Goal: Task Accomplishment & Management: Use online tool/utility

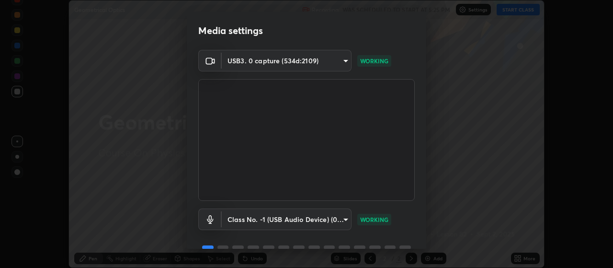
scroll to position [46, 0]
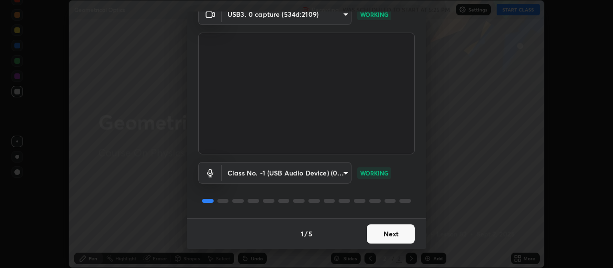
click at [395, 236] on button "Next" at bounding box center [391, 233] width 48 height 19
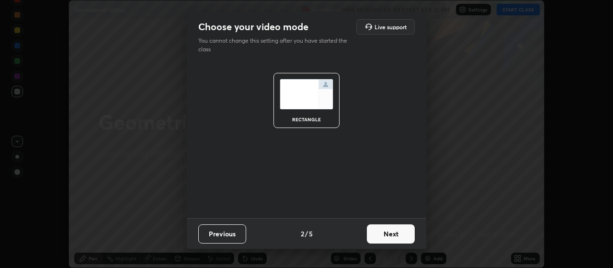
scroll to position [0, 0]
click at [391, 234] on button "Next" at bounding box center [391, 233] width 48 height 19
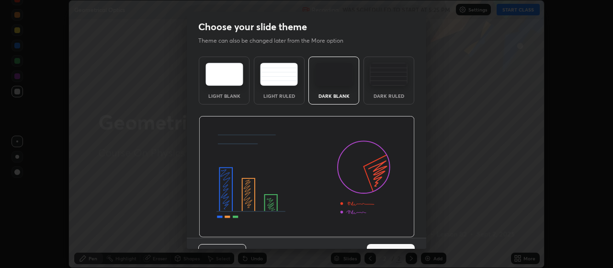
click at [394, 236] on img at bounding box center [307, 177] width 216 height 122
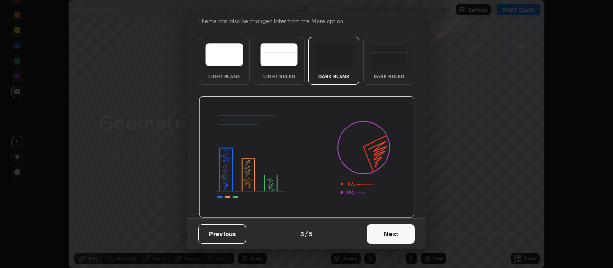
click at [385, 236] on button "Next" at bounding box center [391, 233] width 48 height 19
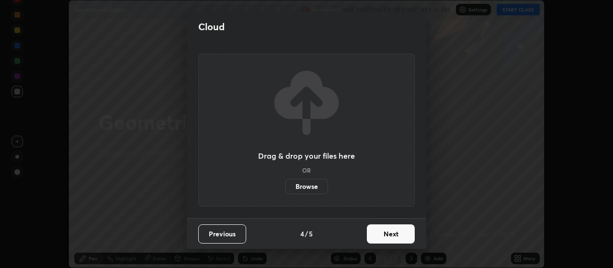
scroll to position [0, 0]
click at [387, 238] on button "Next" at bounding box center [391, 233] width 48 height 19
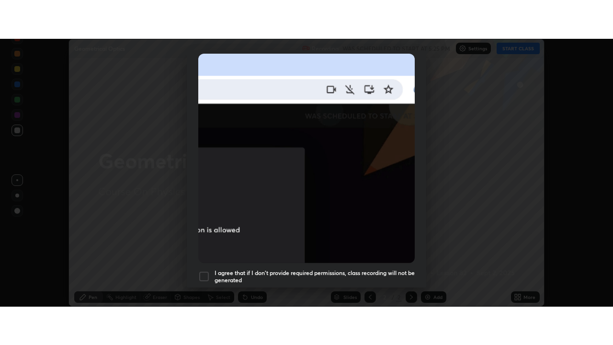
scroll to position [242, 0]
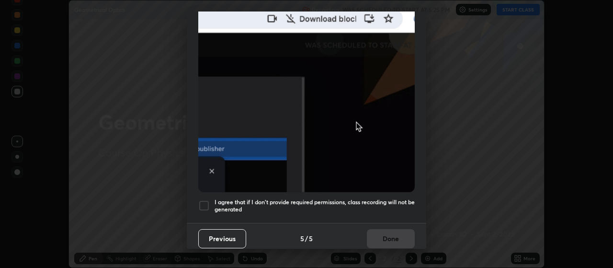
click at [206, 200] on div at bounding box center [203, 205] width 11 height 11
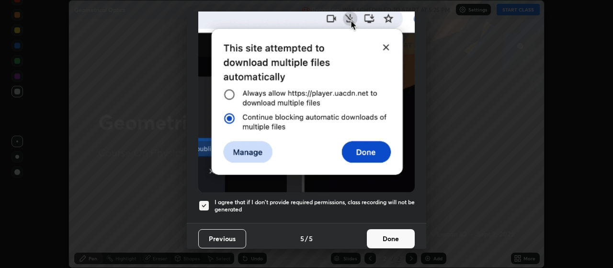
click at [396, 236] on button "Done" at bounding box center [391, 238] width 48 height 19
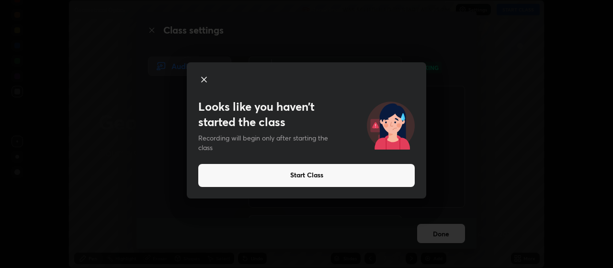
click at [386, 250] on div "Looks like you haven’t started the class Recording will begin only after starti…" at bounding box center [306, 134] width 613 height 268
click at [307, 178] on button "Start Class" at bounding box center [306, 175] width 216 height 23
click at [305, 175] on button "Start Class" at bounding box center [306, 175] width 216 height 23
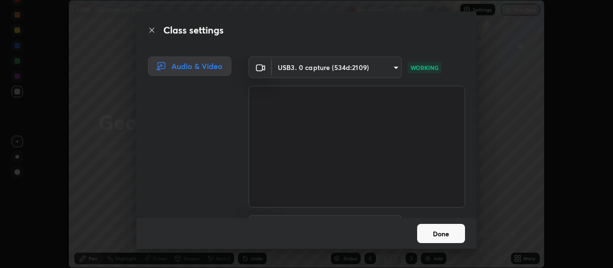
click at [449, 234] on button "Done" at bounding box center [441, 233] width 48 height 19
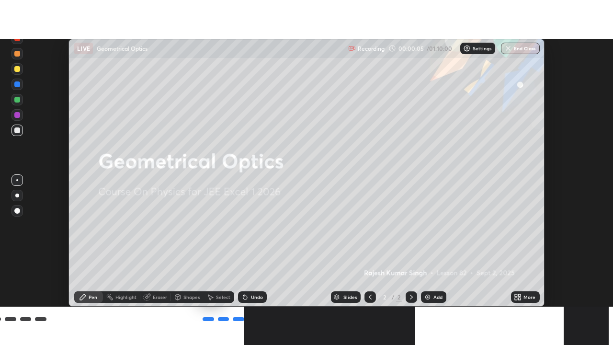
scroll to position [345, 613]
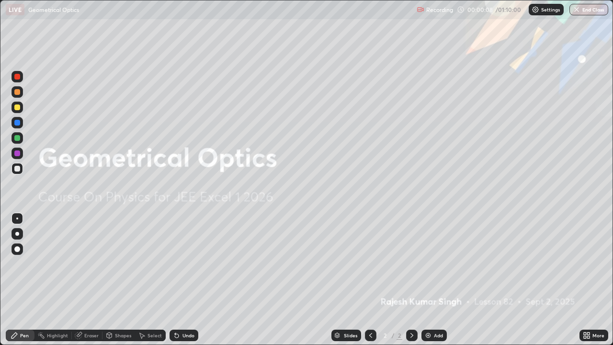
click at [435, 267] on div "Add" at bounding box center [438, 335] width 9 height 5
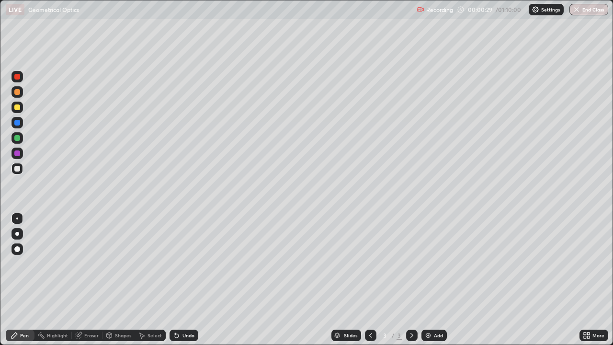
click at [184, 267] on div "Undo" at bounding box center [188, 335] width 12 height 5
click at [25, 267] on div "Pen" at bounding box center [24, 335] width 9 height 5
click at [16, 167] on div at bounding box center [17, 169] width 6 height 6
click at [17, 108] on div at bounding box center [17, 107] width 6 height 6
click at [18, 138] on div at bounding box center [17, 138] width 6 height 6
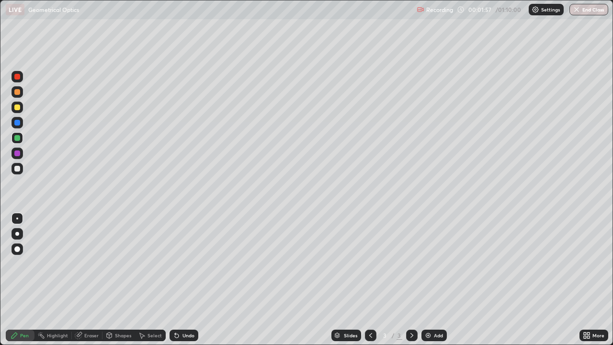
click at [17, 169] on div at bounding box center [17, 169] width 6 height 6
click at [188, 267] on div "Undo" at bounding box center [188, 335] width 12 height 5
click at [186, 267] on div "Undo" at bounding box center [188, 335] width 12 height 5
click at [185, 267] on div "Undo" at bounding box center [188, 335] width 12 height 5
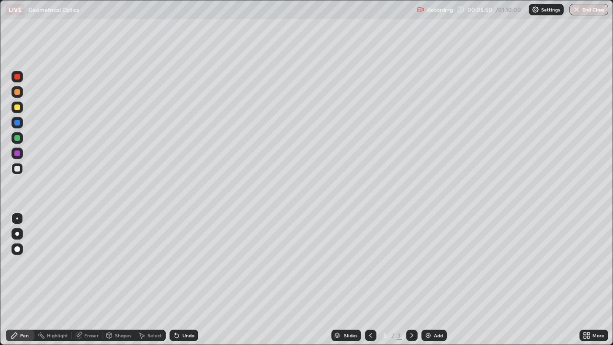
click at [93, 267] on div "Eraser" at bounding box center [91, 335] width 14 height 5
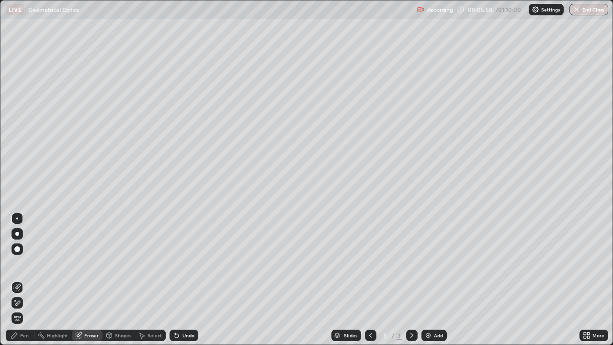
click at [18, 267] on icon at bounding box center [17, 303] width 8 height 8
click at [27, 267] on div "Pen" at bounding box center [24, 335] width 9 height 5
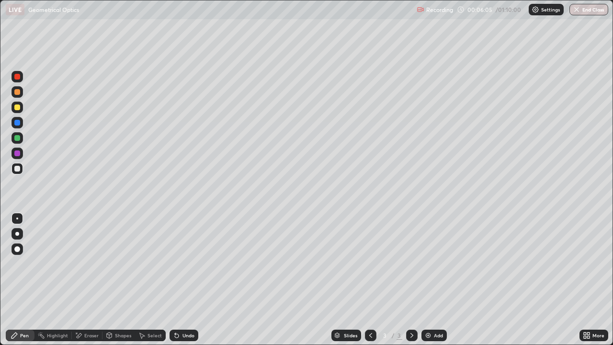
click at [18, 107] on div at bounding box center [17, 107] width 6 height 6
click at [16, 138] on div at bounding box center [17, 138] width 6 height 6
click at [430, 267] on img at bounding box center [428, 335] width 8 height 8
click at [19, 108] on div at bounding box center [17, 107] width 6 height 6
click at [370, 267] on icon at bounding box center [371, 335] width 8 height 8
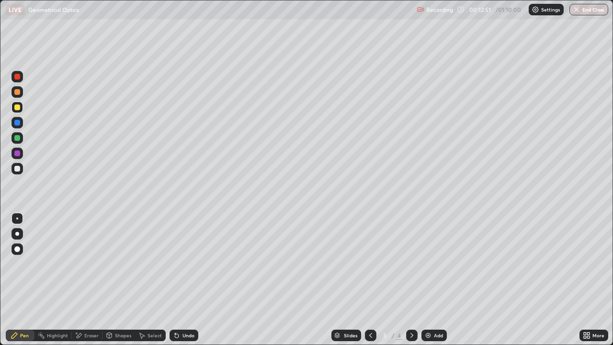
click at [410, 267] on icon at bounding box center [412, 335] width 8 height 8
click at [371, 267] on icon at bounding box center [371, 335] width 8 height 8
click at [432, 267] on div "Add" at bounding box center [433, 334] width 25 height 11
click at [186, 267] on div "Undo" at bounding box center [188, 335] width 12 height 5
click at [430, 267] on img at bounding box center [428, 335] width 8 height 8
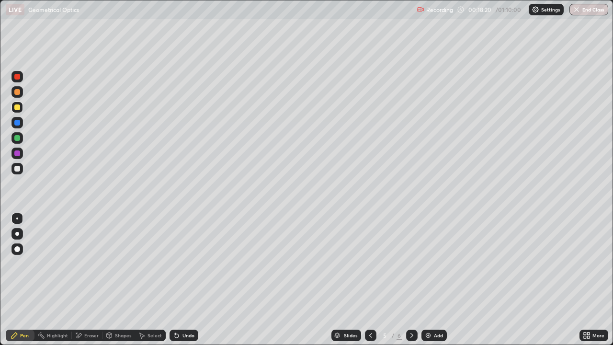
click at [371, 267] on icon at bounding box center [370, 335] width 3 height 5
click at [429, 267] on img at bounding box center [428, 335] width 8 height 8
click at [18, 107] on div at bounding box center [17, 107] width 6 height 6
click at [371, 267] on icon at bounding box center [371, 335] width 8 height 8
click at [373, 267] on div at bounding box center [370, 334] width 11 height 11
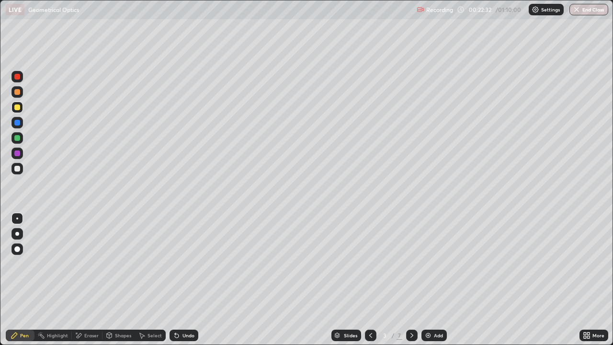
click at [428, 267] on img at bounding box center [428, 335] width 8 height 8
click at [92, 267] on div "Eraser" at bounding box center [91, 335] width 14 height 5
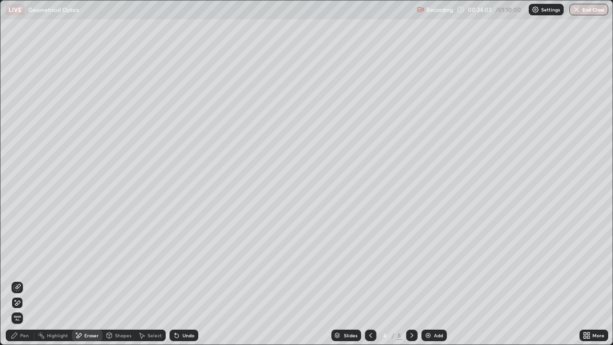
click at [25, 267] on div "Pen" at bounding box center [24, 335] width 9 height 5
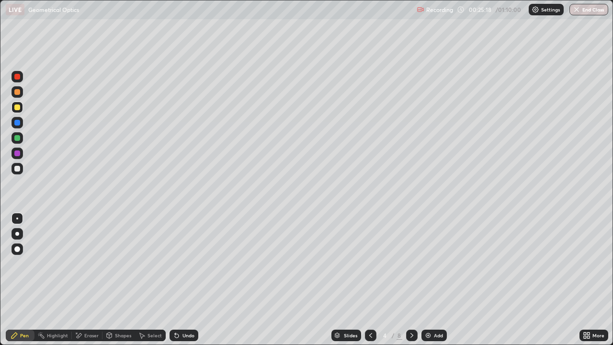
click at [18, 168] on div at bounding box center [17, 169] width 6 height 6
click at [434, 267] on div "Add" at bounding box center [438, 335] width 9 height 5
click at [20, 107] on div at bounding box center [17, 107] width 6 height 6
click at [18, 168] on div at bounding box center [17, 169] width 6 height 6
click at [16, 107] on div at bounding box center [17, 107] width 6 height 6
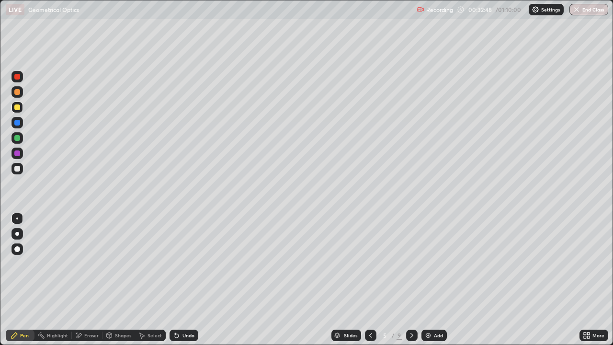
click at [92, 267] on div "Eraser" at bounding box center [91, 335] width 14 height 5
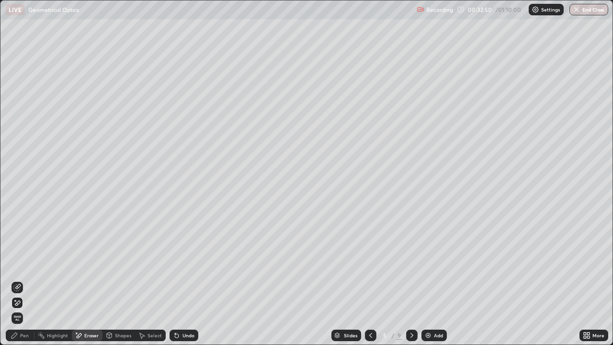
click at [24, 267] on div "Pen" at bounding box center [24, 335] width 9 height 5
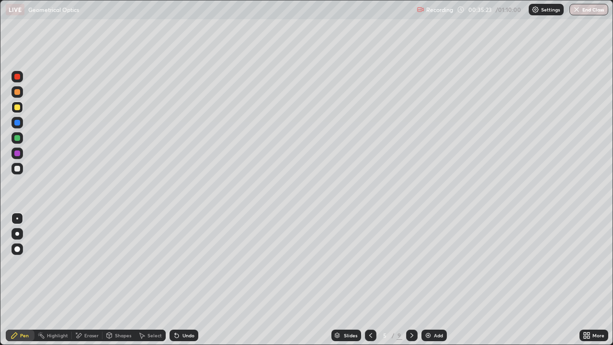
click at [428, 267] on img at bounding box center [428, 335] width 8 height 8
click at [18, 168] on div at bounding box center [17, 169] width 6 height 6
click at [21, 95] on div at bounding box center [16, 91] width 11 height 11
click at [432, 267] on div "Add" at bounding box center [433, 334] width 25 height 11
click at [15, 169] on div at bounding box center [17, 169] width 6 height 6
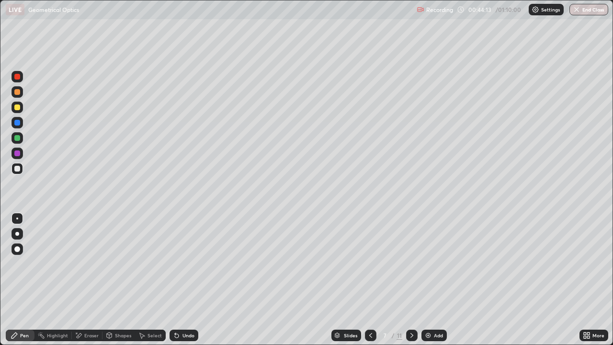
click at [92, 267] on div "Eraser" at bounding box center [91, 335] width 14 height 5
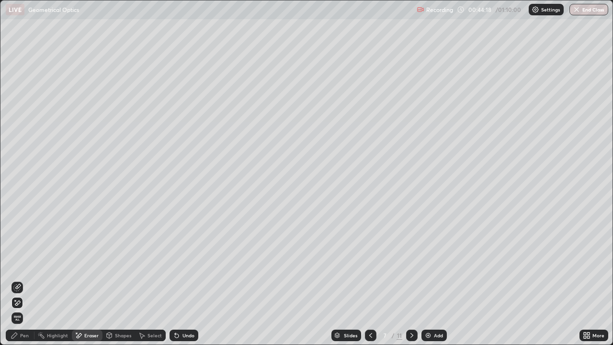
click at [21, 267] on div "Pen" at bounding box center [20, 334] width 29 height 11
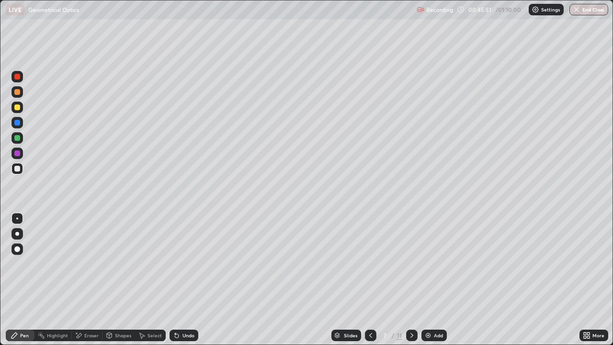
click at [95, 267] on div "Eraser" at bounding box center [91, 335] width 14 height 5
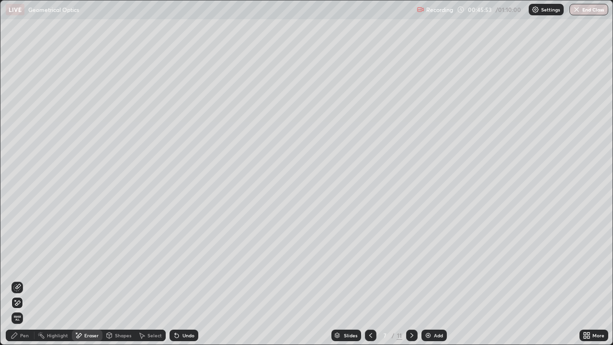
click at [26, 267] on div "Pen" at bounding box center [24, 335] width 9 height 5
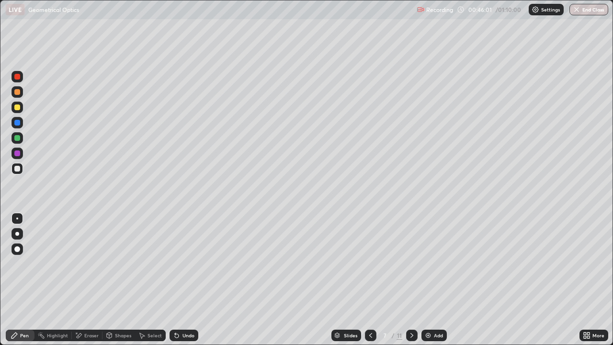
click at [89, 267] on div "Eraser" at bounding box center [91, 335] width 14 height 5
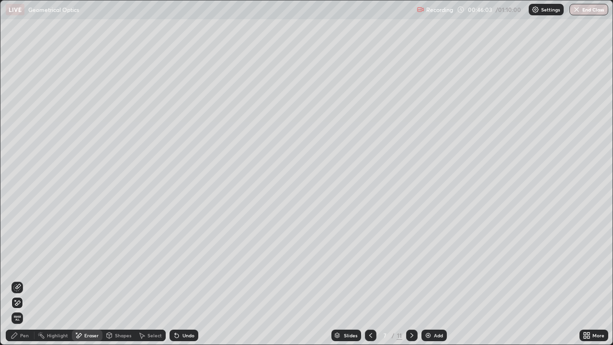
click at [24, 267] on div "Pen" at bounding box center [24, 335] width 9 height 5
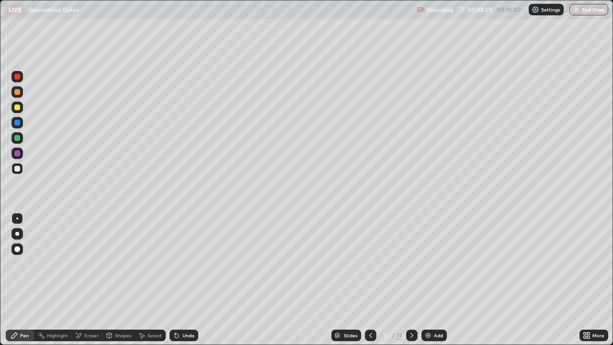
click at [370, 267] on icon at bounding box center [371, 335] width 8 height 8
click at [94, 267] on div "Eraser" at bounding box center [91, 335] width 14 height 5
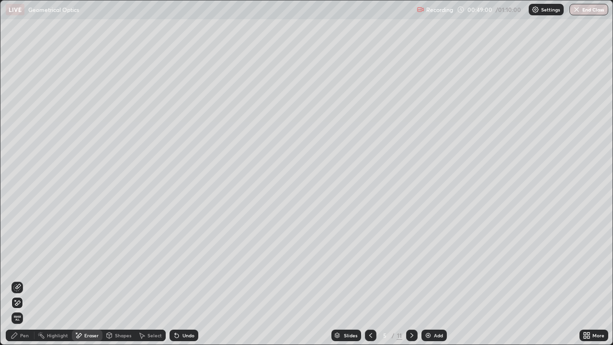
click at [411, 267] on icon at bounding box center [412, 335] width 8 height 8
click at [410, 267] on icon at bounding box center [411, 335] width 3 height 5
click at [188, 267] on div "Undo" at bounding box center [188, 335] width 12 height 5
click at [186, 267] on div "Undo" at bounding box center [183, 334] width 29 height 11
click at [189, 267] on div "Undo" at bounding box center [183, 334] width 29 height 11
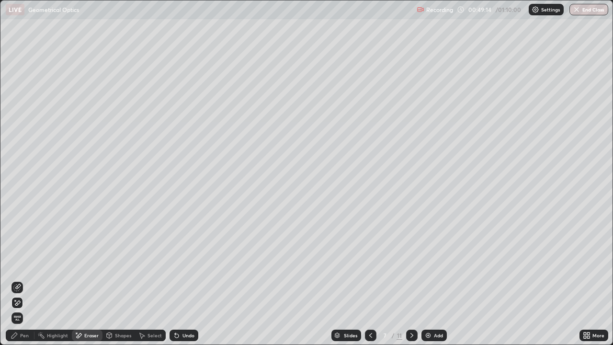
click at [188, 267] on div "Undo" at bounding box center [188, 335] width 12 height 5
click at [22, 267] on div "Pen" at bounding box center [24, 335] width 9 height 5
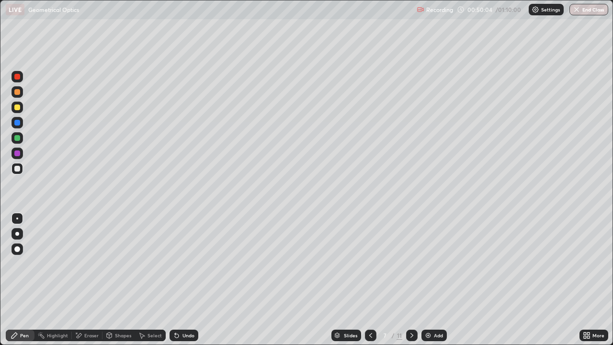
click at [434, 267] on div "Add" at bounding box center [438, 335] width 9 height 5
click at [370, 267] on icon at bounding box center [371, 335] width 8 height 8
click at [368, 267] on icon at bounding box center [371, 335] width 8 height 8
click at [370, 267] on icon at bounding box center [371, 335] width 8 height 8
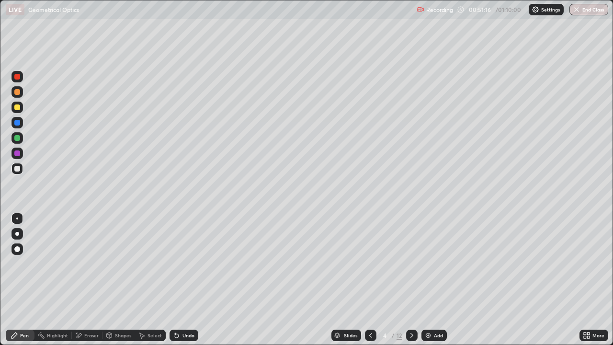
click at [370, 267] on icon at bounding box center [371, 335] width 8 height 8
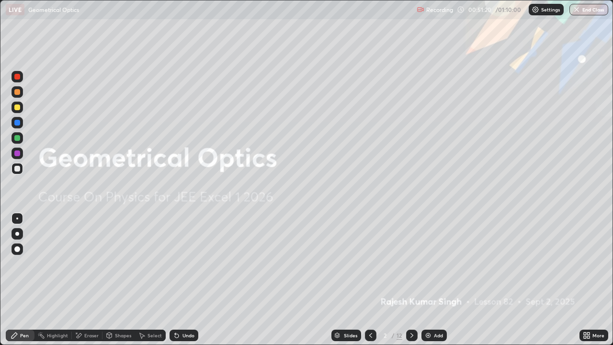
click at [409, 267] on icon at bounding box center [412, 335] width 8 height 8
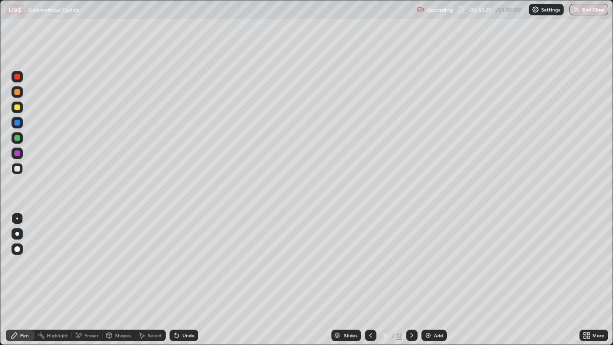
click at [407, 267] on div at bounding box center [411, 334] width 11 height 11
click at [410, 267] on icon at bounding box center [412, 335] width 8 height 8
click at [411, 267] on div at bounding box center [411, 334] width 11 height 11
click at [370, 267] on icon at bounding box center [371, 335] width 8 height 8
click at [370, 267] on icon at bounding box center [370, 335] width 3 height 5
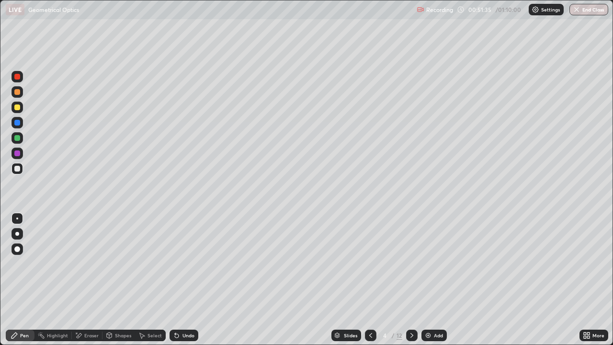
click at [369, 267] on icon at bounding box center [370, 335] width 3 height 5
click at [411, 267] on icon at bounding box center [412, 335] width 8 height 8
click at [411, 267] on icon at bounding box center [411, 335] width 3 height 5
click at [409, 267] on div at bounding box center [411, 334] width 11 height 11
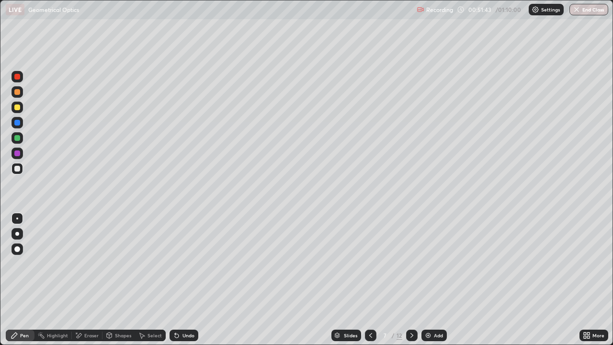
click at [412, 267] on icon at bounding box center [412, 335] width 8 height 8
click at [409, 267] on div at bounding box center [411, 334] width 11 height 11
click at [406, 267] on div at bounding box center [411, 335] width 11 height 19
click at [371, 267] on icon at bounding box center [371, 335] width 8 height 8
click at [410, 267] on icon at bounding box center [412, 335] width 8 height 8
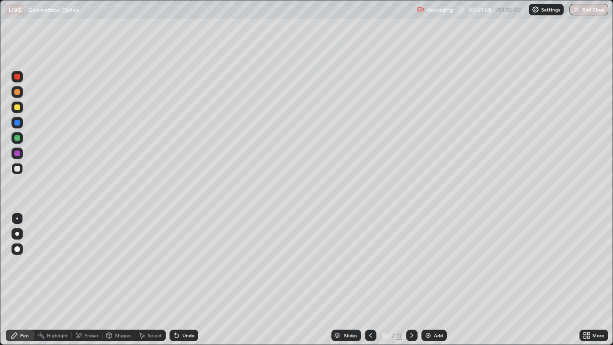
click at [369, 267] on div at bounding box center [370, 334] width 11 height 11
click at [370, 267] on icon at bounding box center [371, 335] width 8 height 8
click at [407, 267] on div at bounding box center [411, 334] width 11 height 11
click at [410, 267] on icon at bounding box center [412, 335] width 8 height 8
click at [411, 267] on icon at bounding box center [412, 335] width 8 height 8
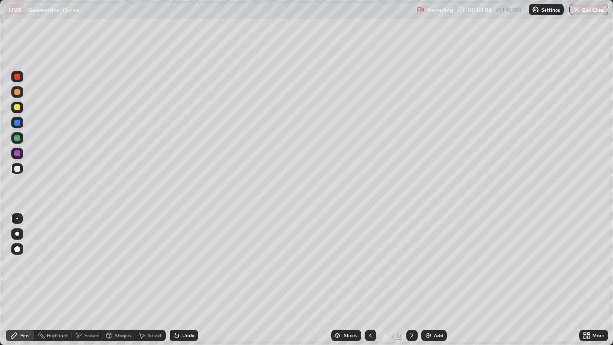
click at [410, 267] on icon at bounding box center [412, 335] width 8 height 8
click at [353, 267] on div "Slides" at bounding box center [350, 335] width 13 height 5
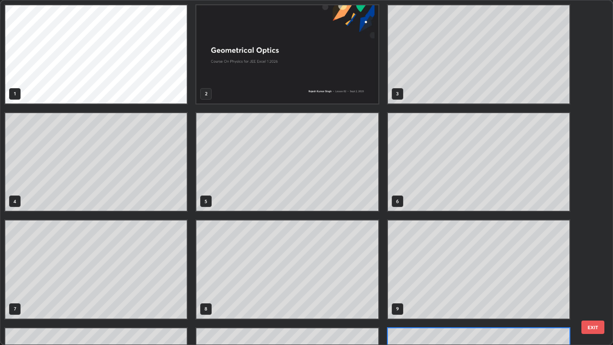
scroll to position [341, 607]
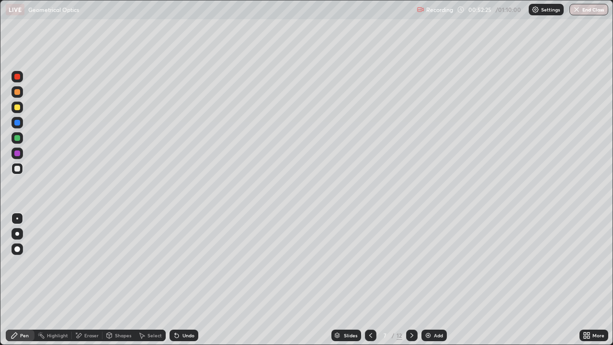
click at [582, 12] on button "End Class" at bounding box center [588, 9] width 39 height 11
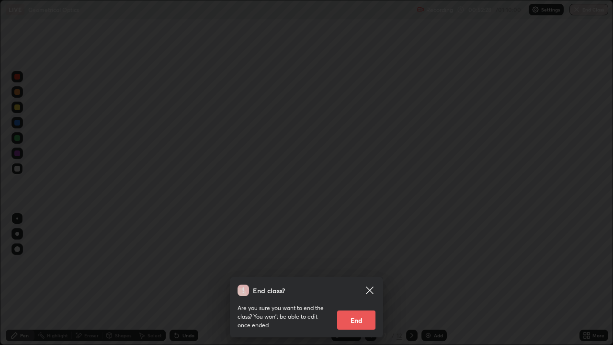
click at [354, 267] on button "End" at bounding box center [356, 319] width 38 height 19
